Goal: Task Accomplishment & Management: Complete application form

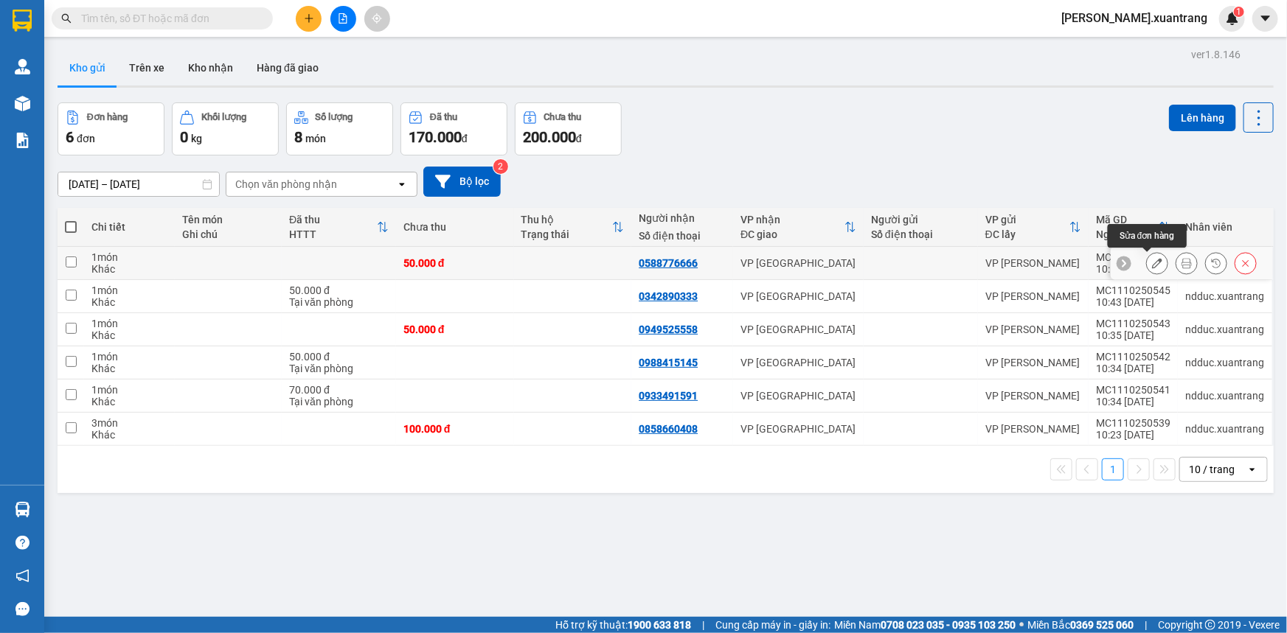
click at [1181, 263] on icon at bounding box center [1186, 263] width 10 height 10
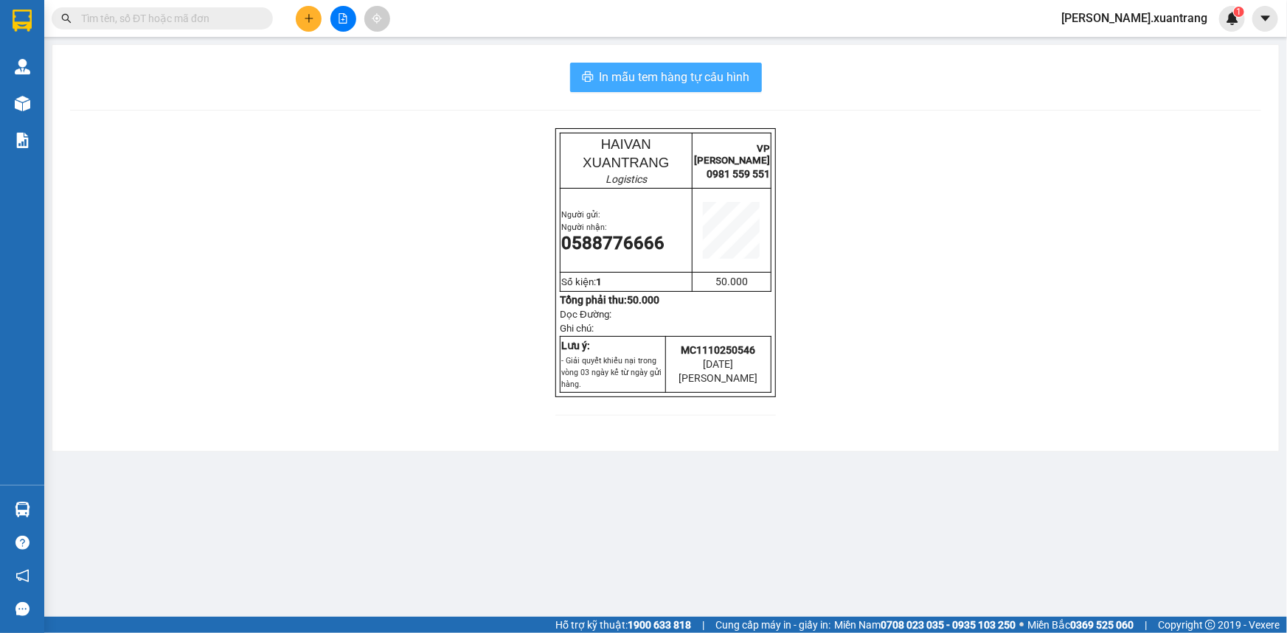
click at [724, 83] on span "In mẫu tem hàng tự cấu hình" at bounding box center [674, 77] width 150 height 18
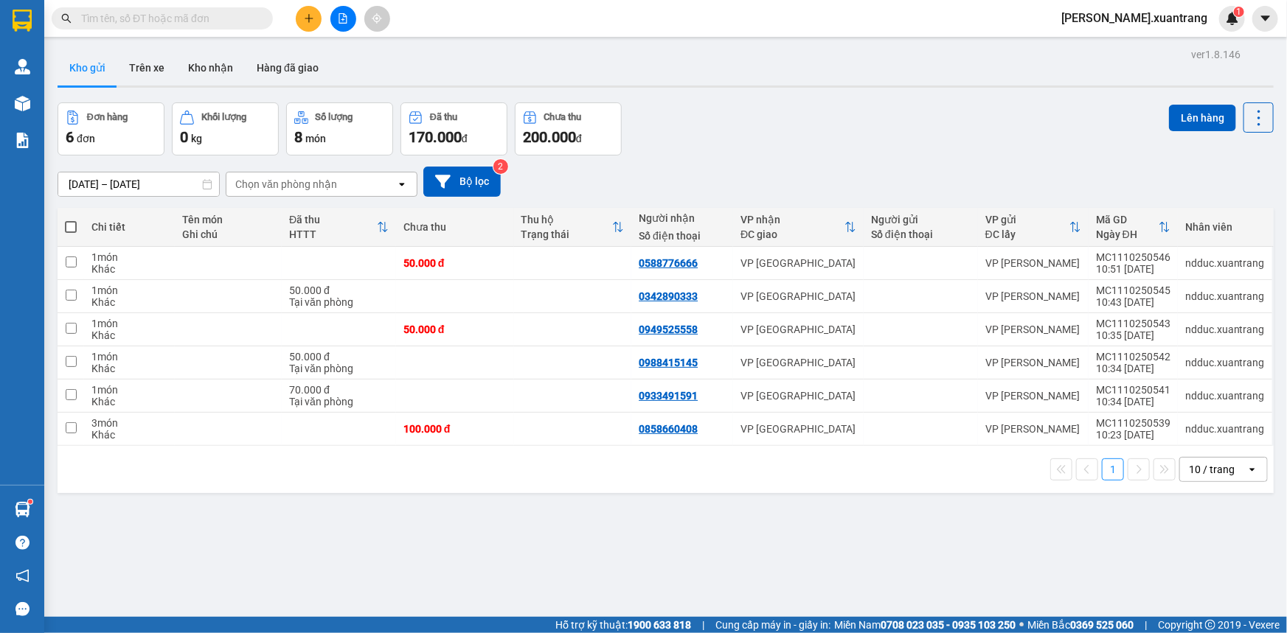
click at [314, 21] on button at bounding box center [309, 19] width 26 height 26
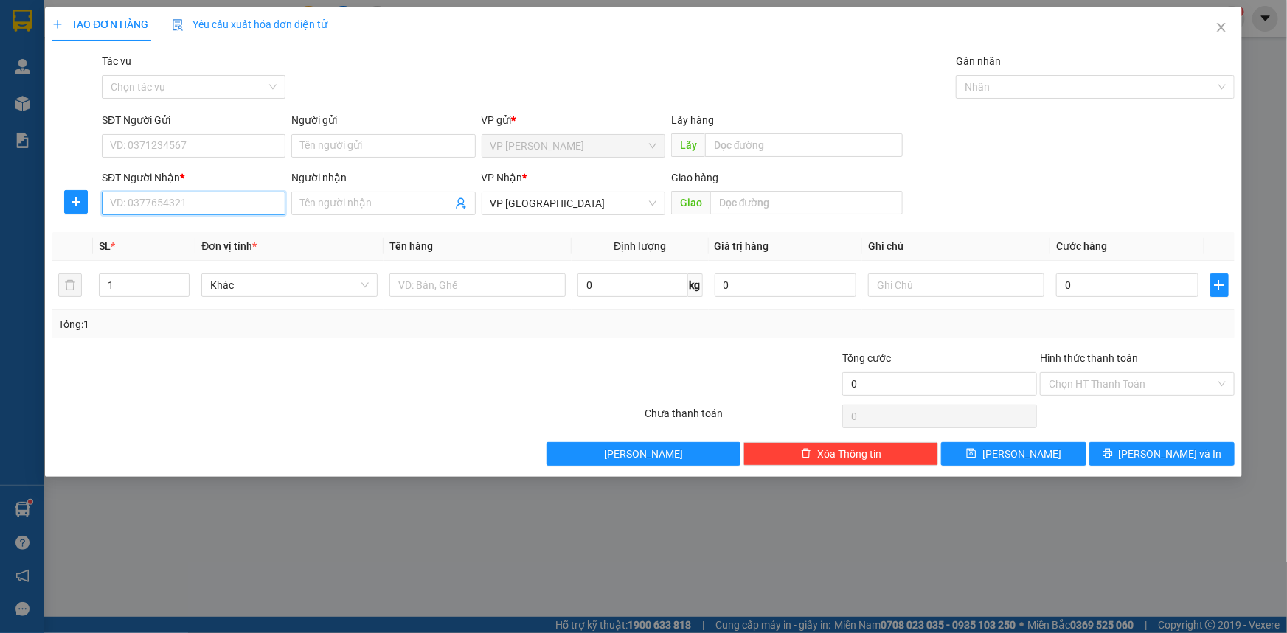
click at [204, 197] on input "SĐT Người Nhận *" at bounding box center [194, 204] width 184 height 24
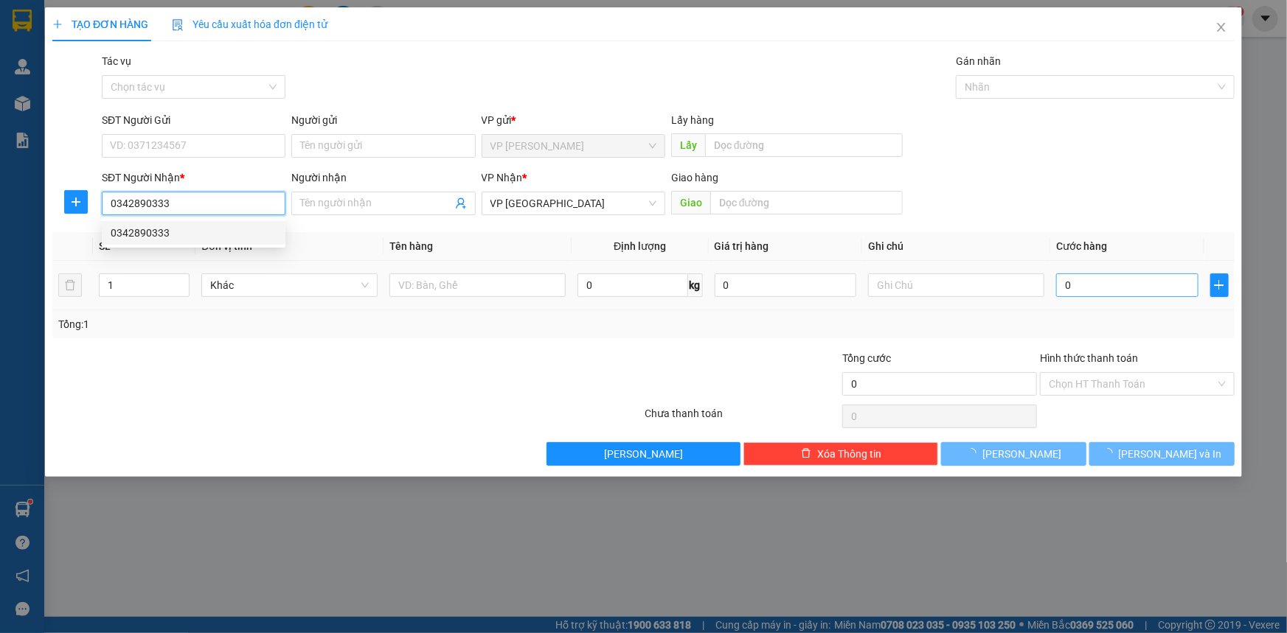
type input "0342890333"
click at [1109, 290] on input "0" at bounding box center [1127, 286] width 142 height 24
type input "5"
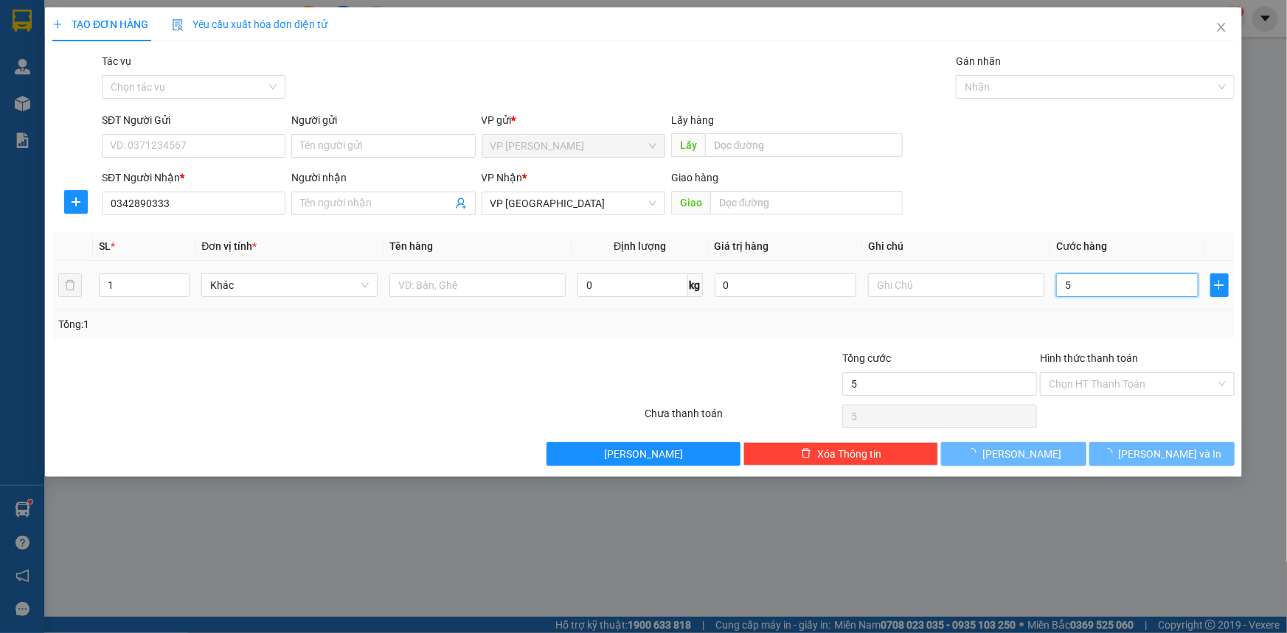
type input "50"
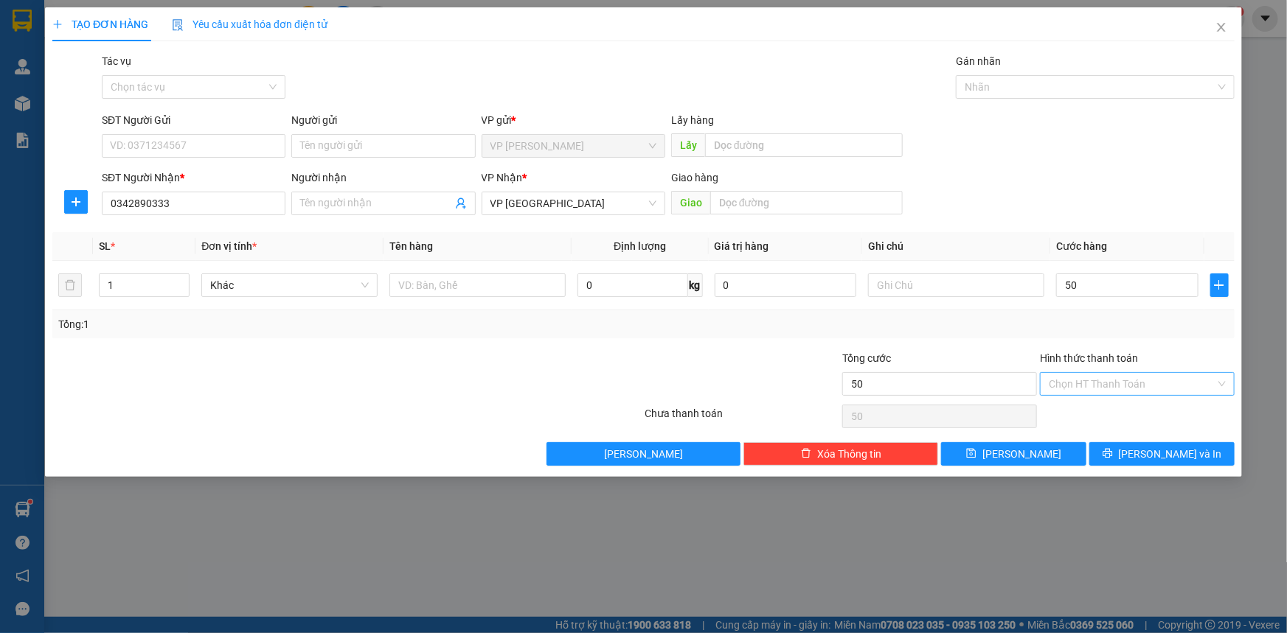
type input "50.000"
click at [1112, 392] on input "Hình thức thanh toán" at bounding box center [1131, 384] width 167 height 22
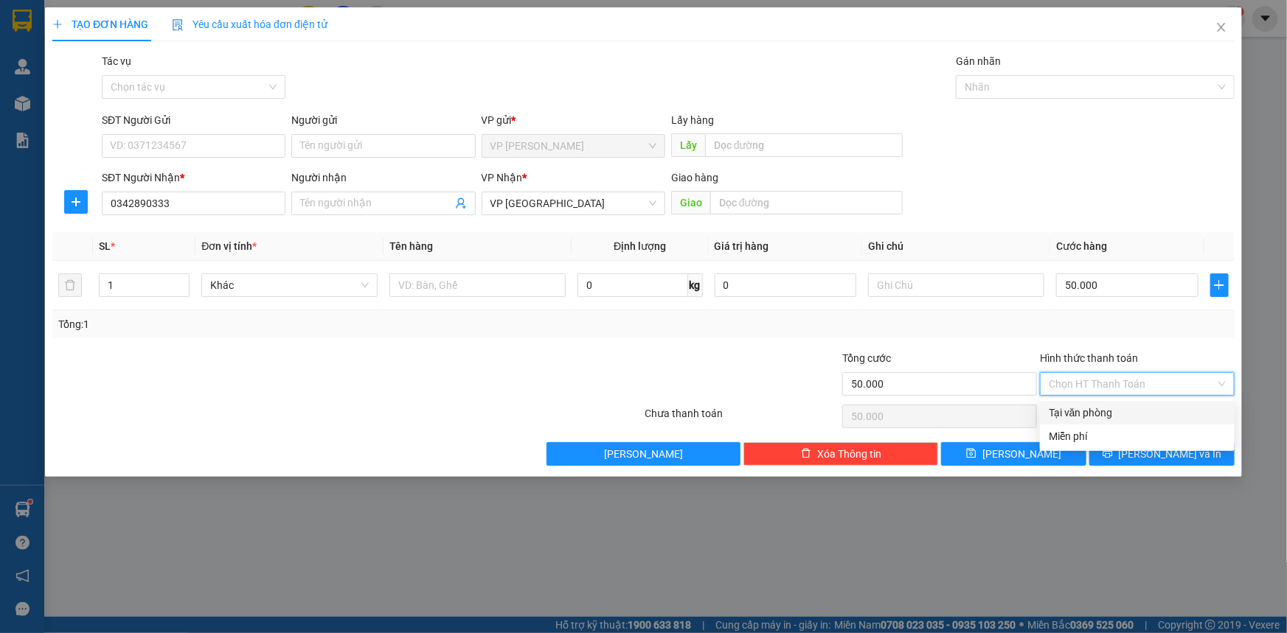
click at [1111, 382] on input "Hình thức thanh toán" at bounding box center [1131, 384] width 167 height 22
click at [1106, 411] on div "Tại văn phòng" at bounding box center [1136, 413] width 177 height 16
type input "0"
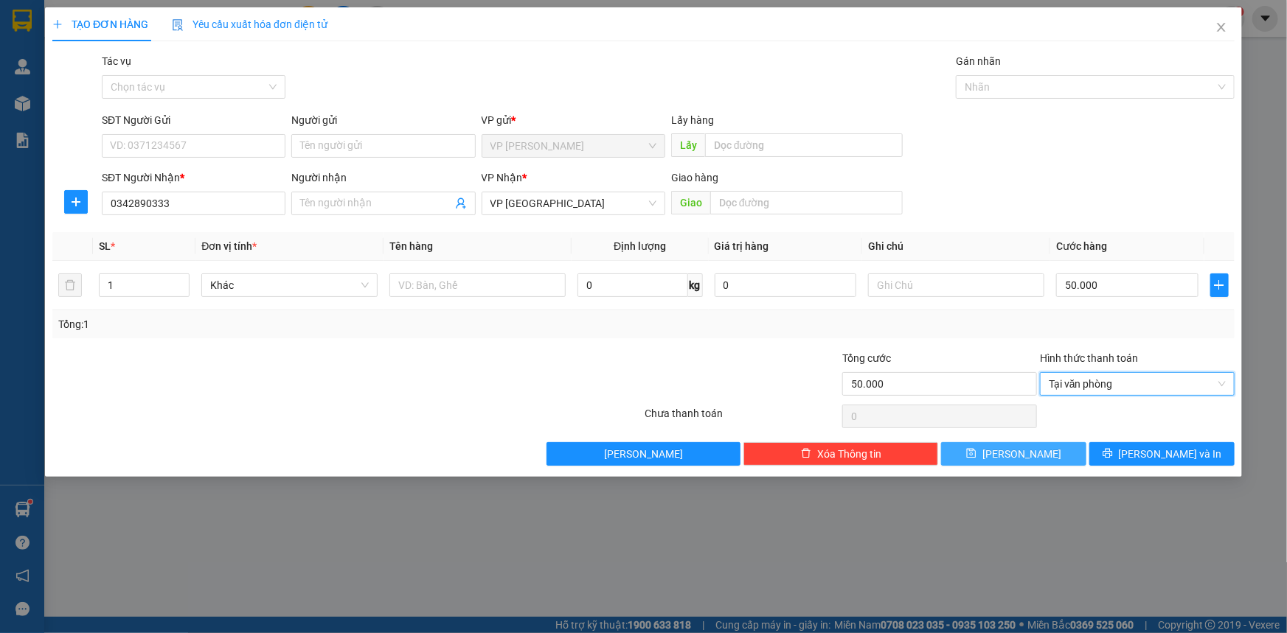
click at [1047, 450] on button "[PERSON_NAME]" at bounding box center [1013, 454] width 145 height 24
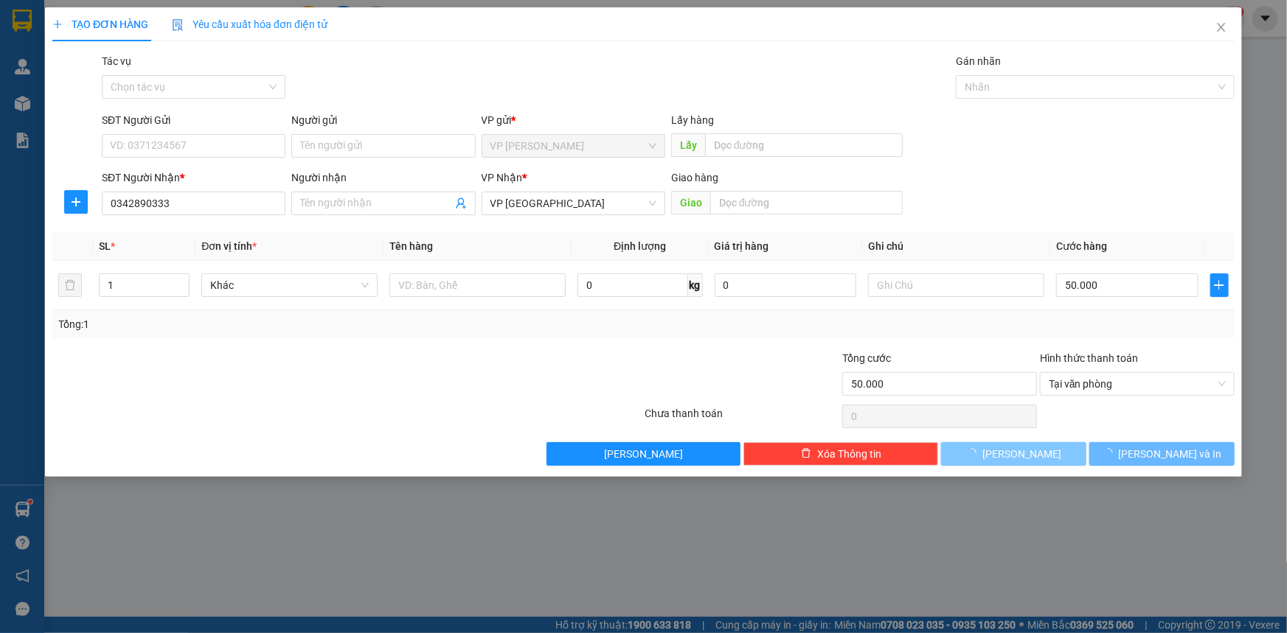
type input "0"
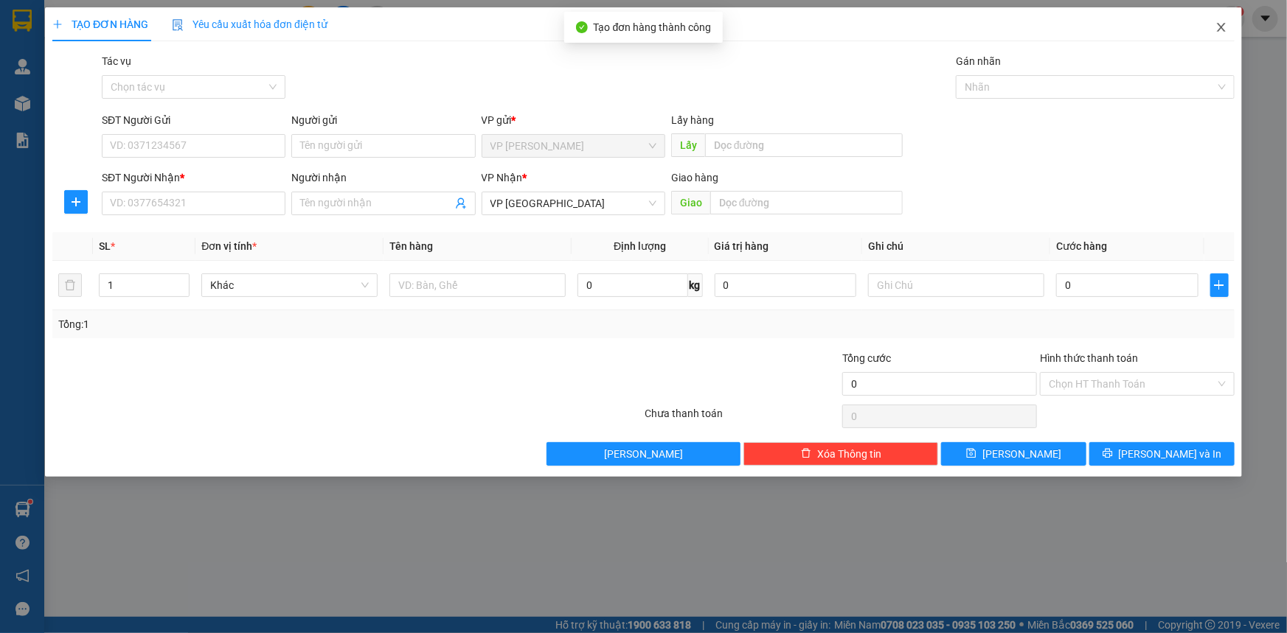
click at [1222, 19] on span "Close" at bounding box center [1220, 27] width 41 height 41
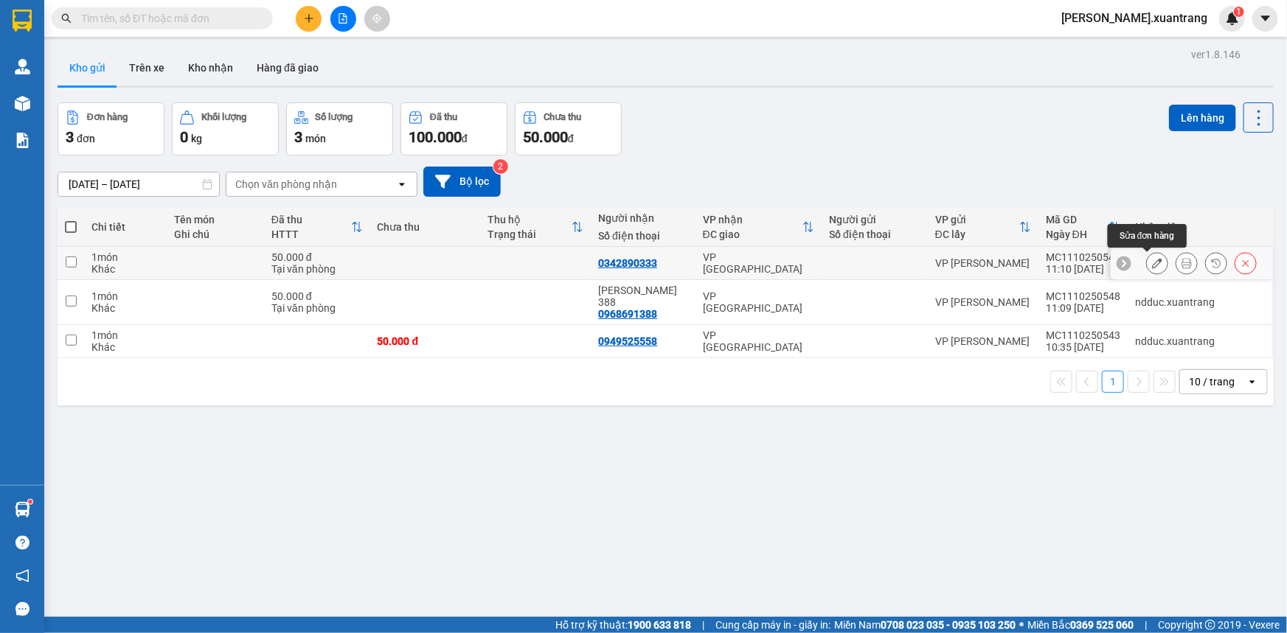
click at [1152, 263] on icon at bounding box center [1157, 263] width 10 height 10
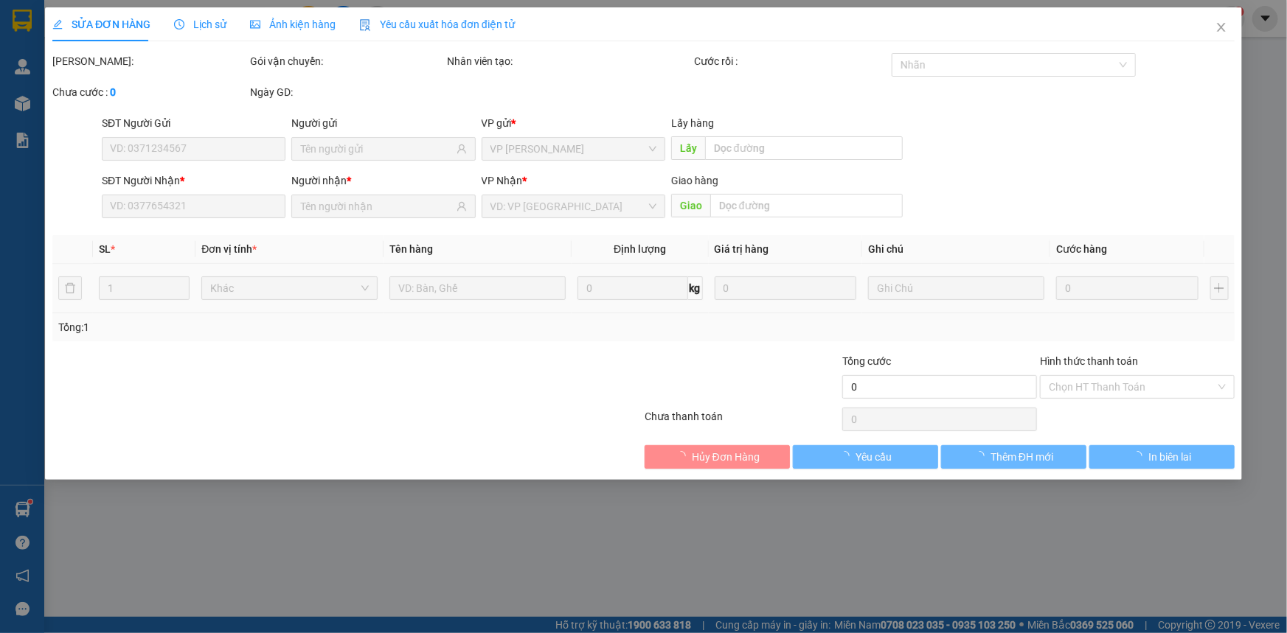
type input "0342890333"
type input "50.000"
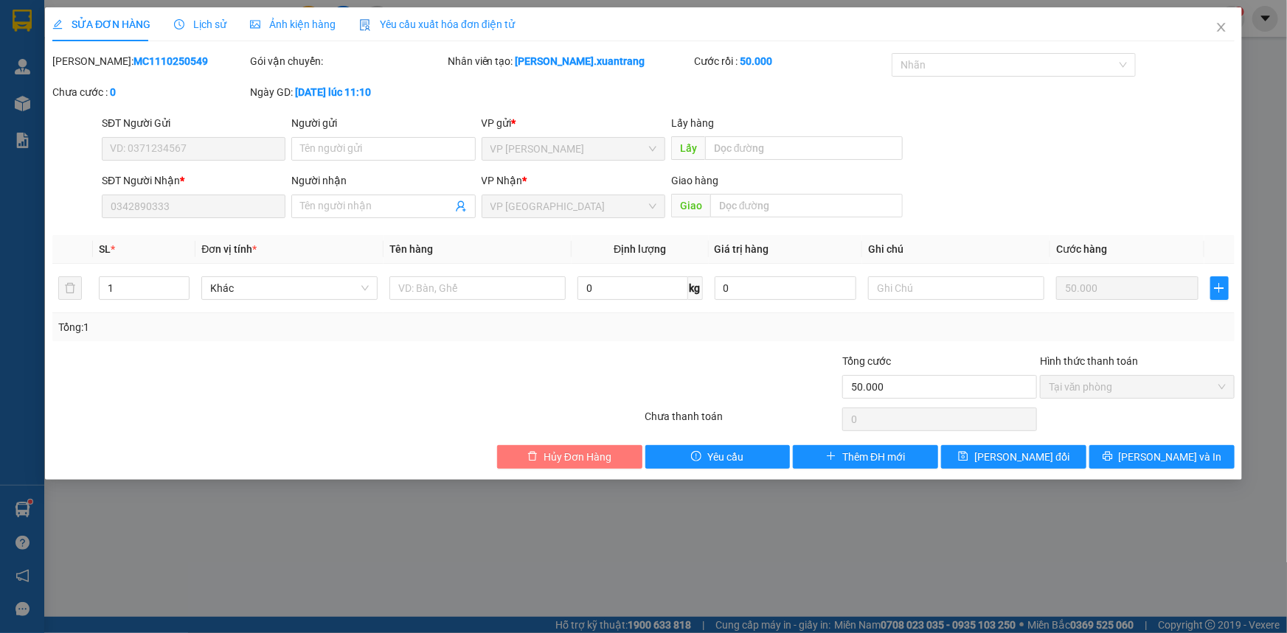
click at [586, 455] on span "Hủy Đơn Hàng" at bounding box center [577, 457] width 68 height 16
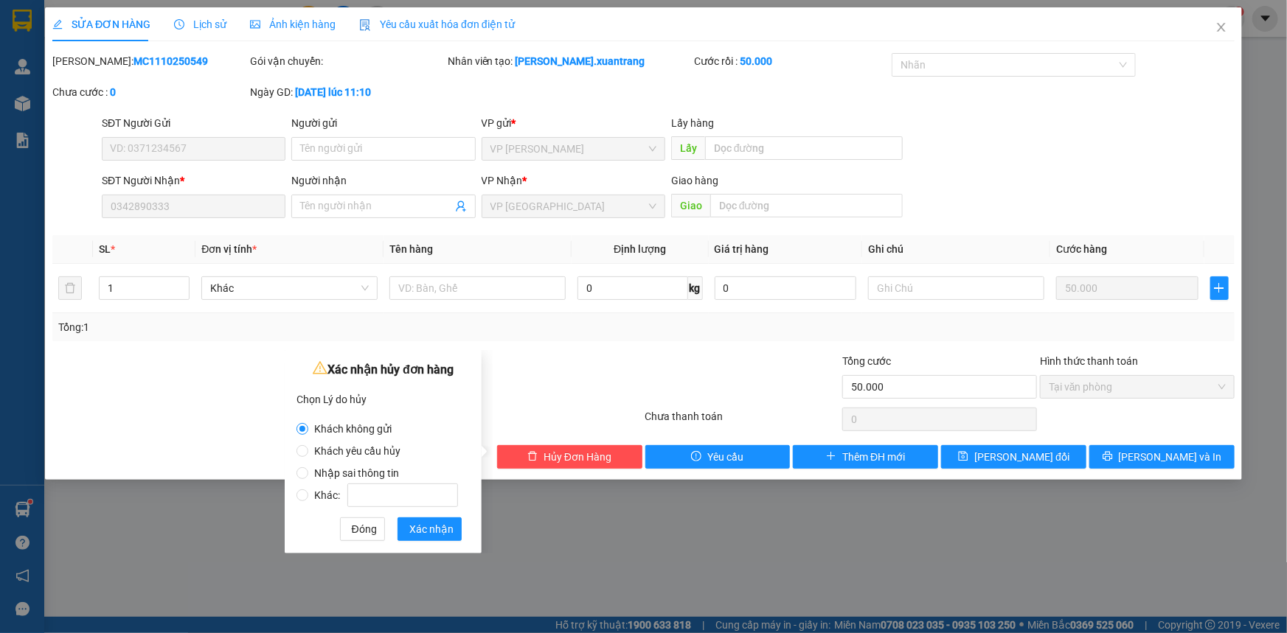
click at [326, 456] on label "Nhập sai thông tin" at bounding box center [379, 466] width 167 height 22
click at [308, 467] on input "Nhập sai thông tin" at bounding box center [302, 473] width 12 height 12
radio input "true"
radio input "false"
click at [445, 529] on span "Xác nhận" at bounding box center [431, 529] width 44 height 16
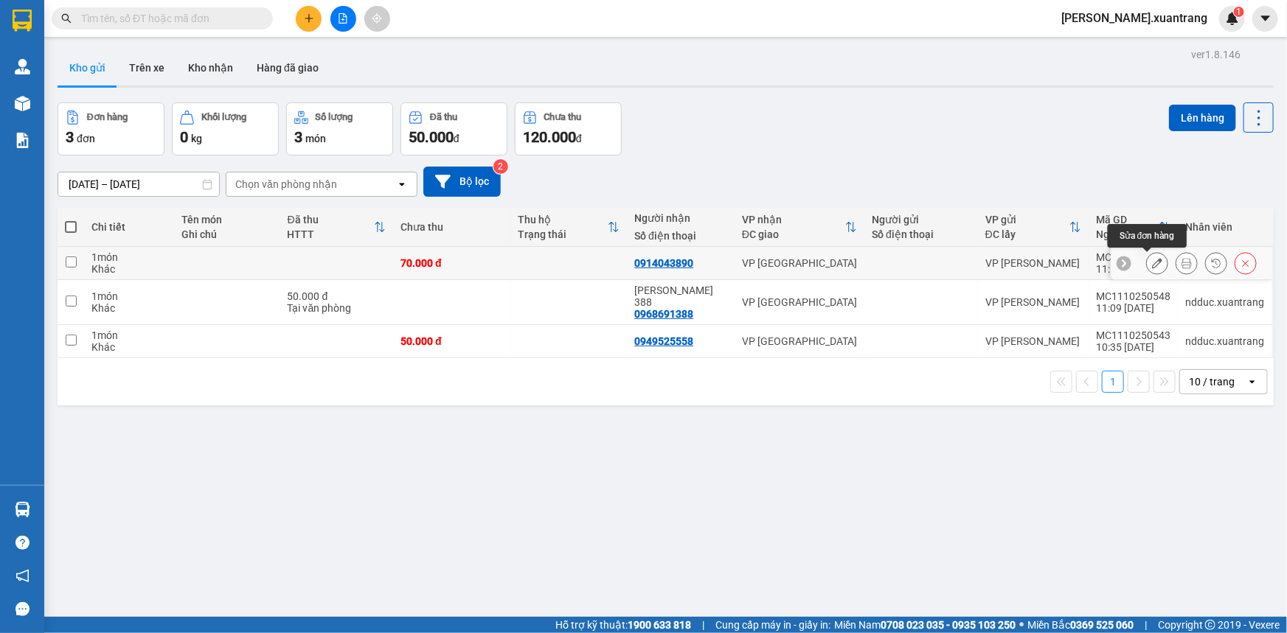
click at [1181, 264] on icon at bounding box center [1186, 263] width 10 height 10
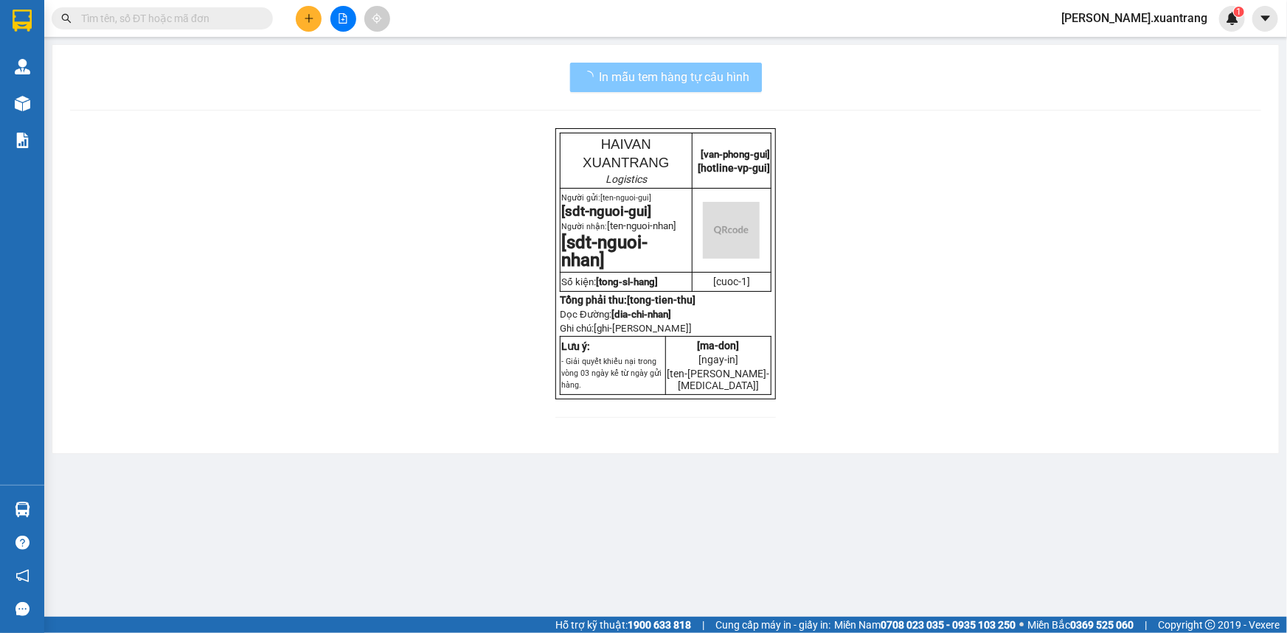
click at [704, 81] on span "In mẫu tem hàng tự cấu hình" at bounding box center [674, 77] width 150 height 18
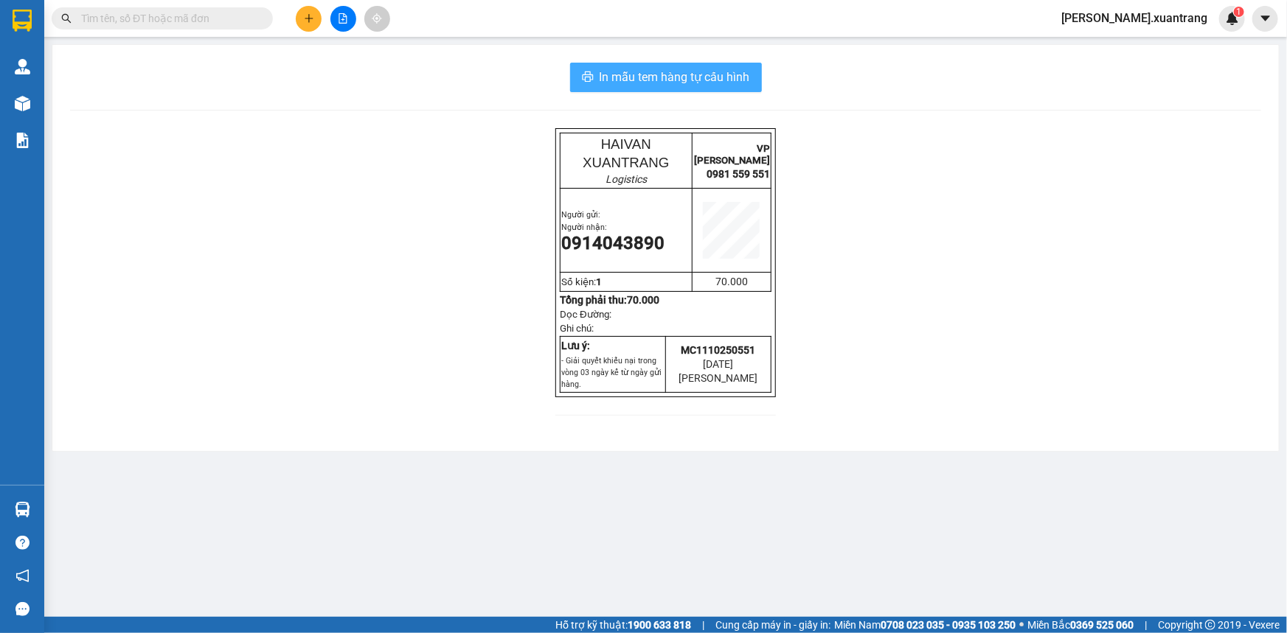
click at [734, 83] on span "In mẫu tem hàng tự cấu hình" at bounding box center [674, 77] width 150 height 18
